Goal: Information Seeking & Learning: Compare options

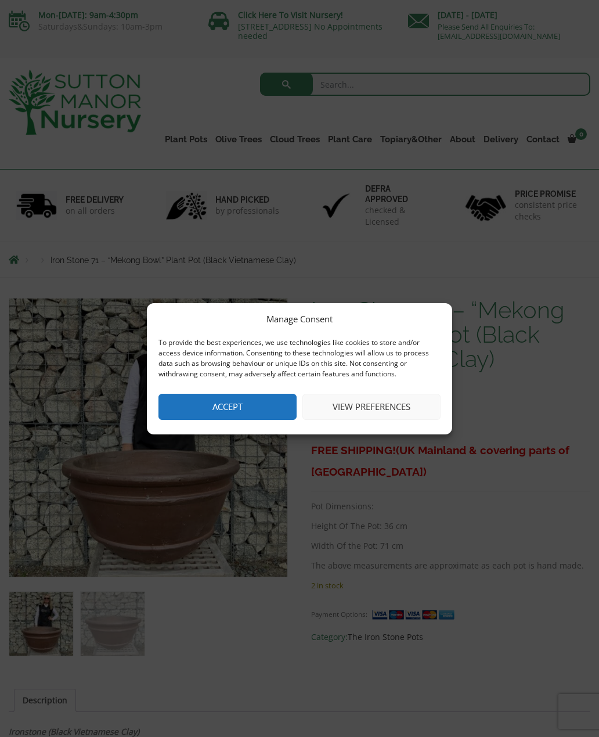
click at [245, 401] on button "Accept" at bounding box center [228, 407] width 138 height 26
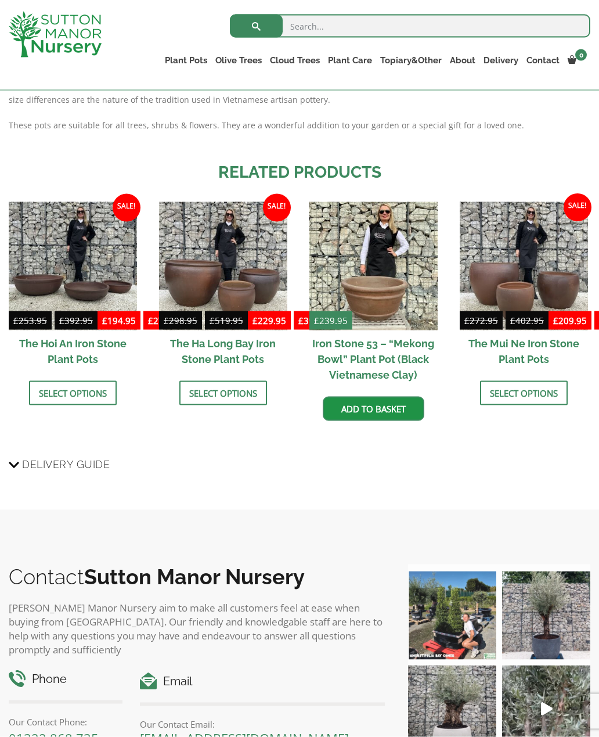
scroll to position [716, 0]
click at [381, 278] on img at bounding box center [374, 266] width 128 height 128
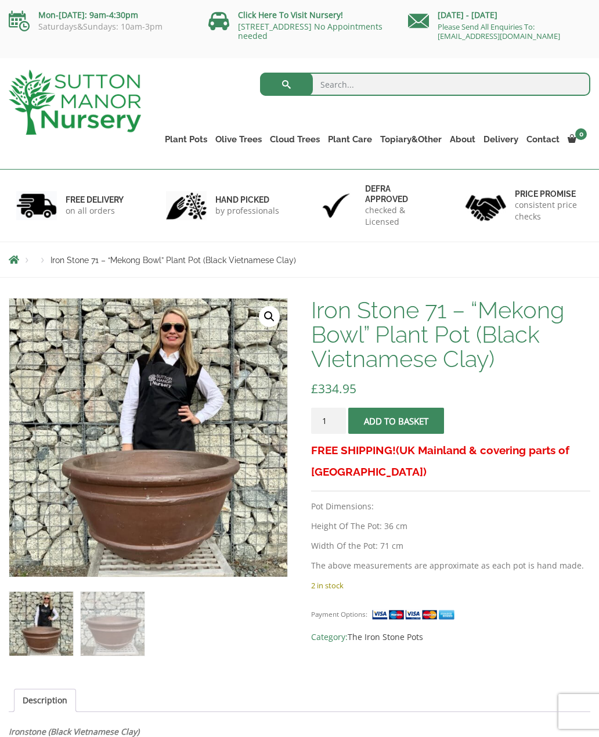
click at [0, 0] on link "Vietnamese Terracotta" at bounding box center [0, 0] width 0 height 0
click at [0, 0] on link "Rolled Rim Classico" at bounding box center [0, 0] width 0 height 0
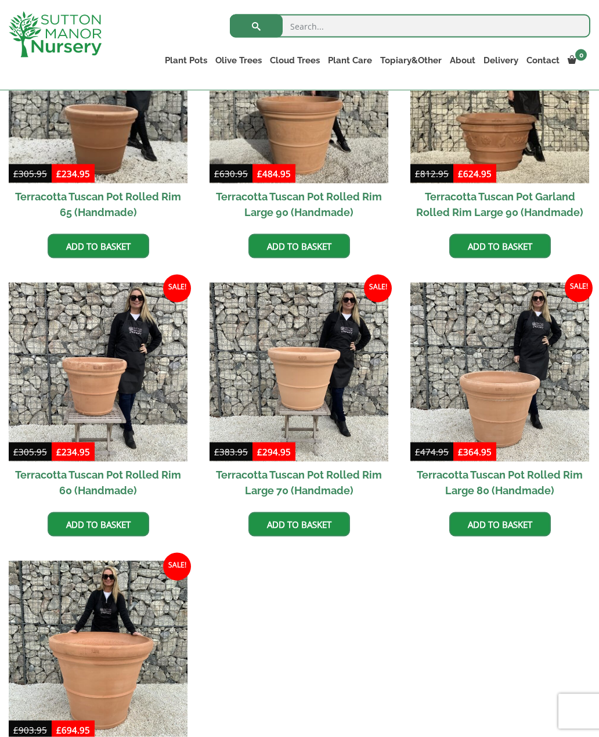
scroll to position [620, 0]
click at [77, 348] on img at bounding box center [98, 371] width 179 height 179
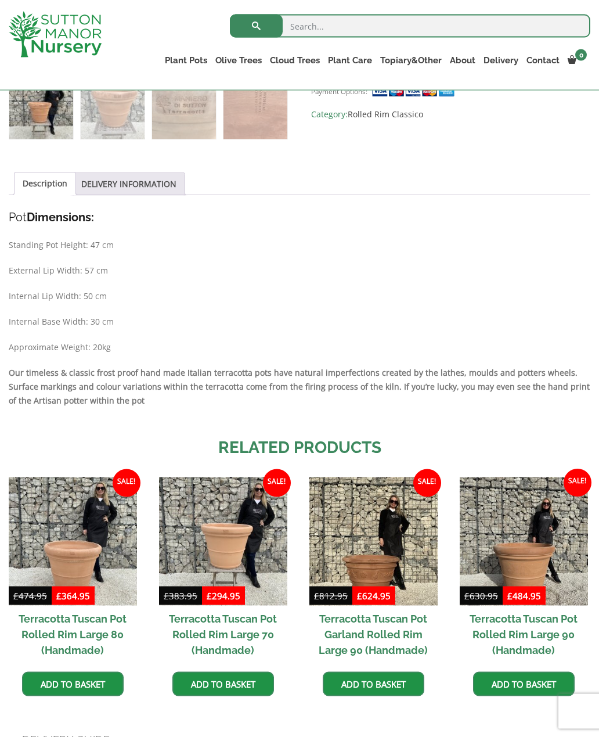
scroll to position [496, 0]
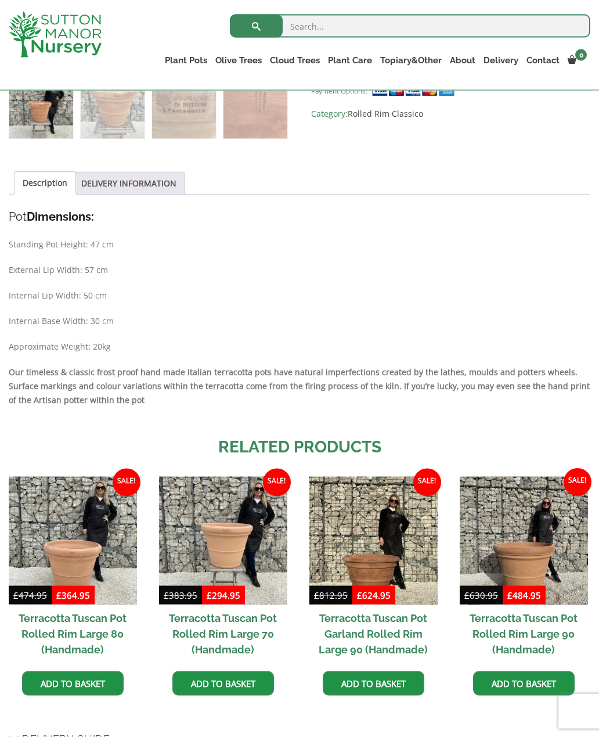
click at [0, 281] on div "Sale! 🔍 Terracotta Tuscan Pot Rolled Rim 60 (Handmade) £ 305.95 Original price …" at bounding box center [299, 272] width 599 height 1001
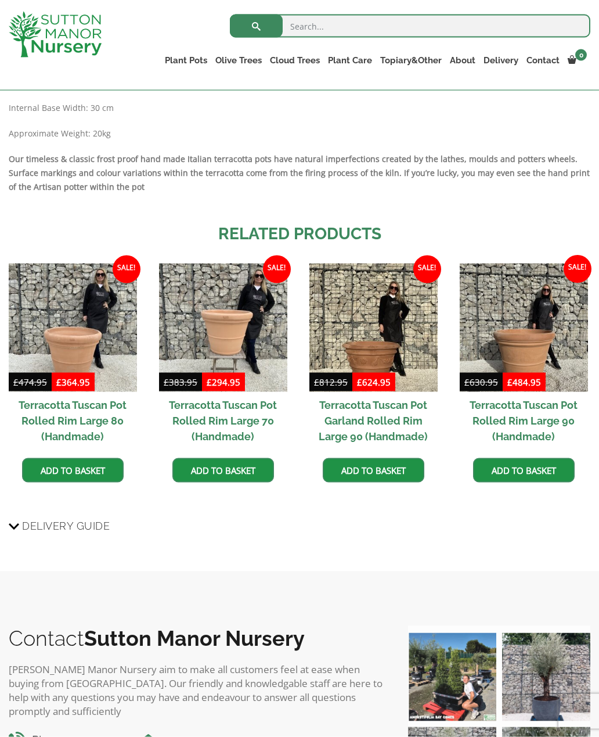
scroll to position [710, 0]
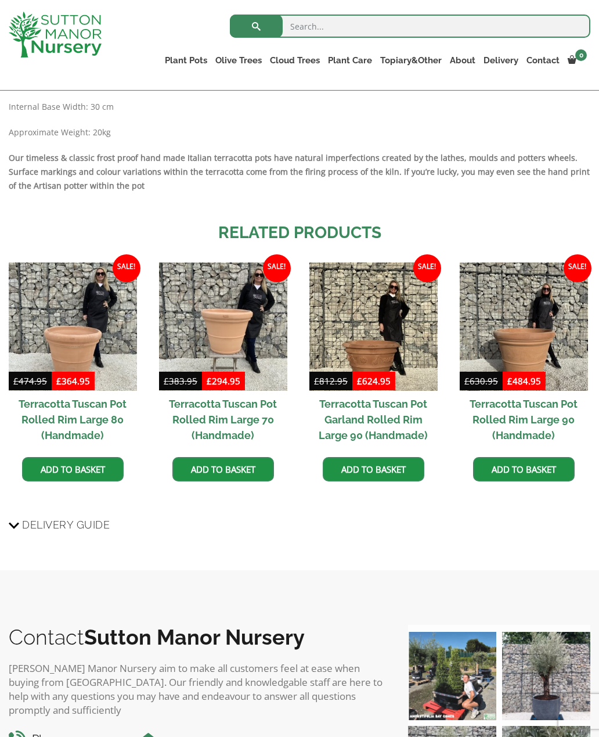
click at [238, 319] on img at bounding box center [223, 327] width 128 height 128
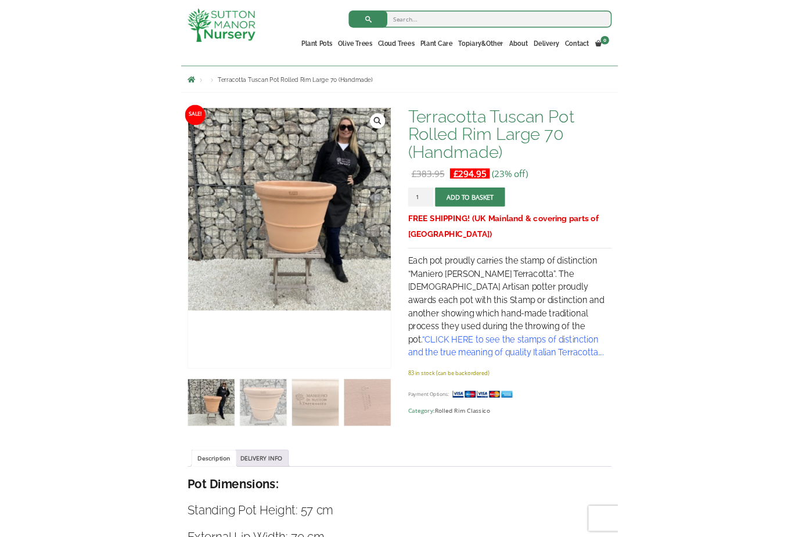
scroll to position [228, 0]
